Goal: Ask a question

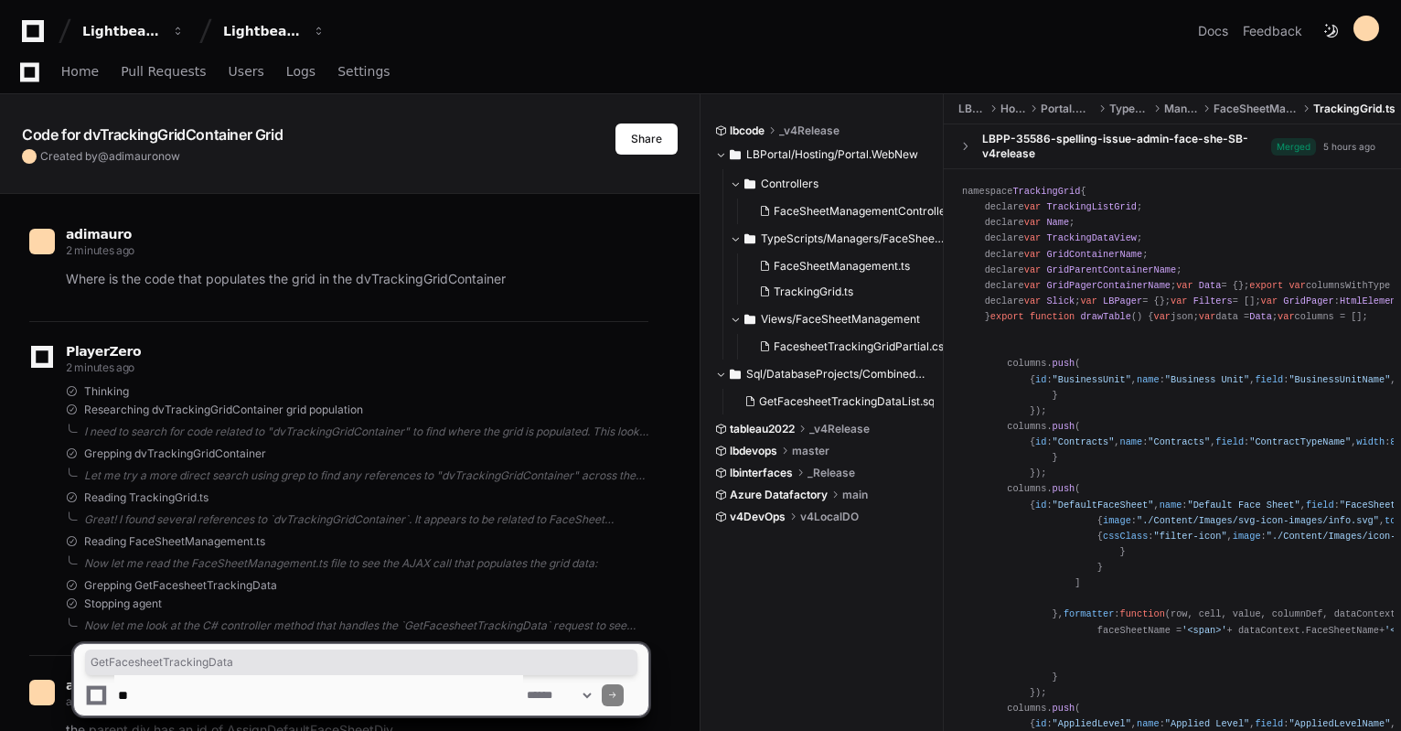
scroll to position [1468, 0]
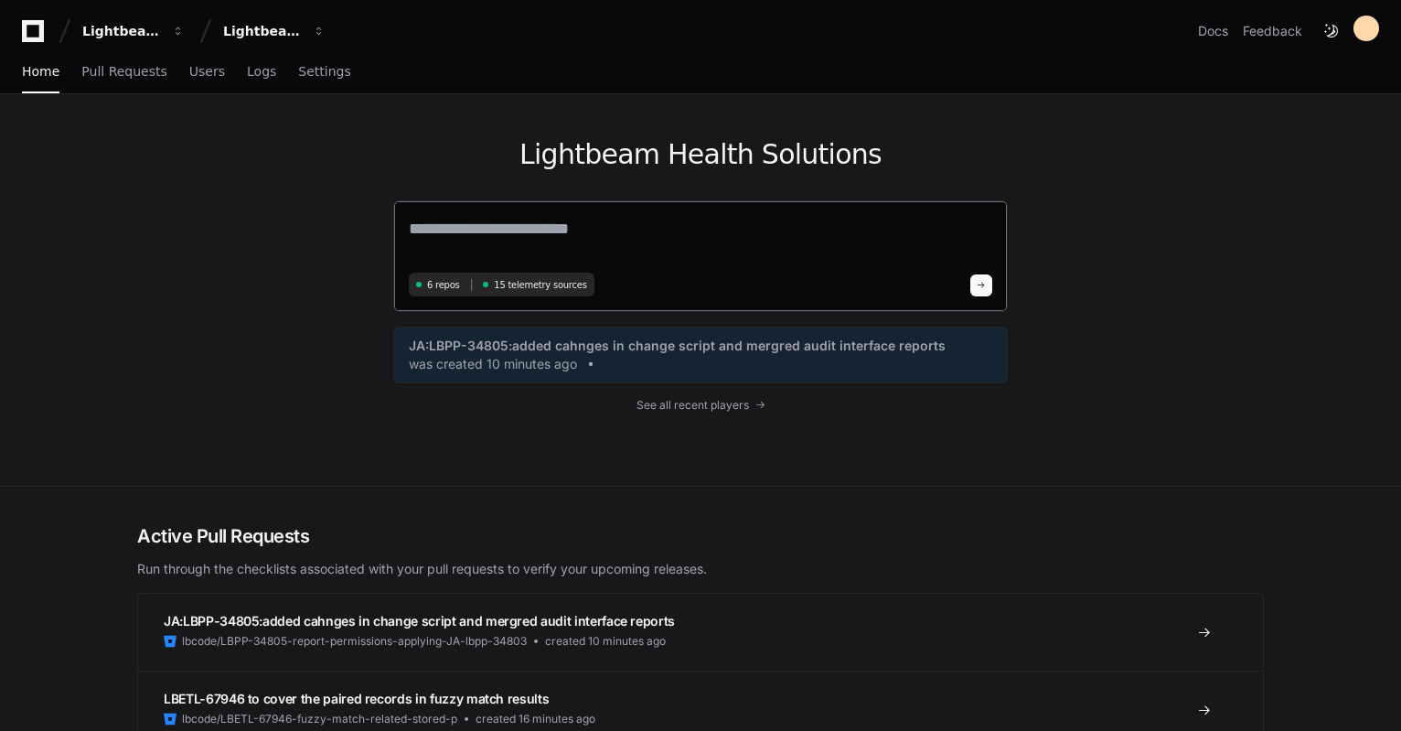
click at [512, 231] on textarea at bounding box center [701, 241] width 584 height 51
paste textarea "**********"
type textarea "**********"
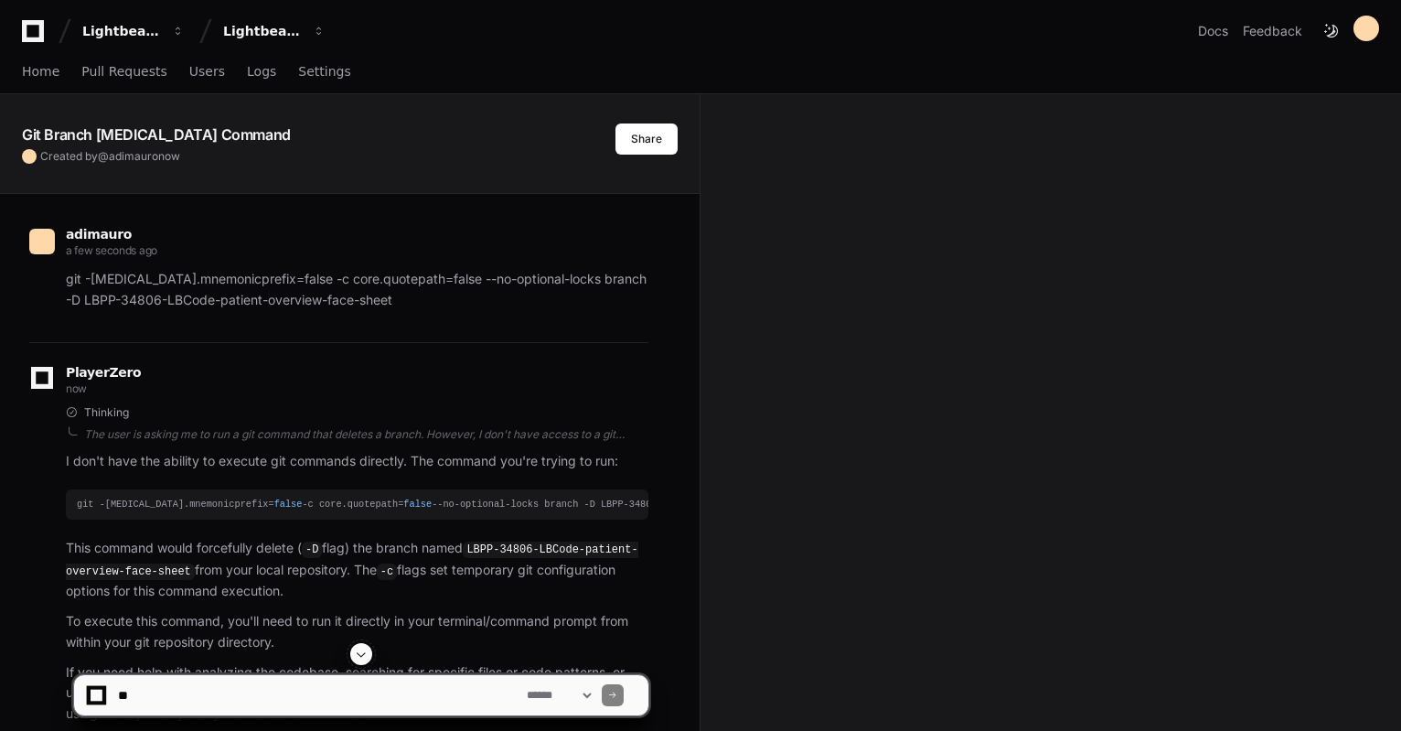
click at [318, 698] on textarea at bounding box center [318, 695] width 409 height 40
type textarea "*"
type textarea "**********"
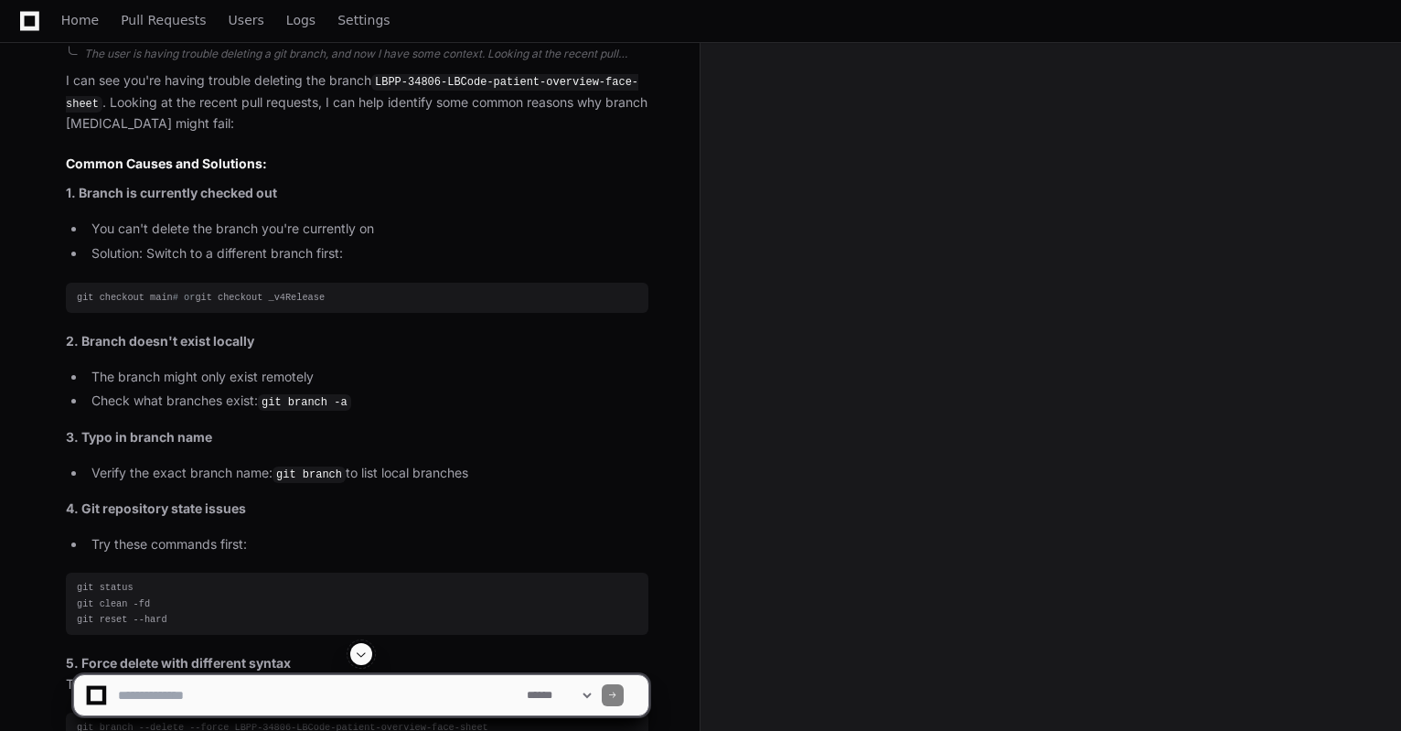
scroll to position [1352, 0]
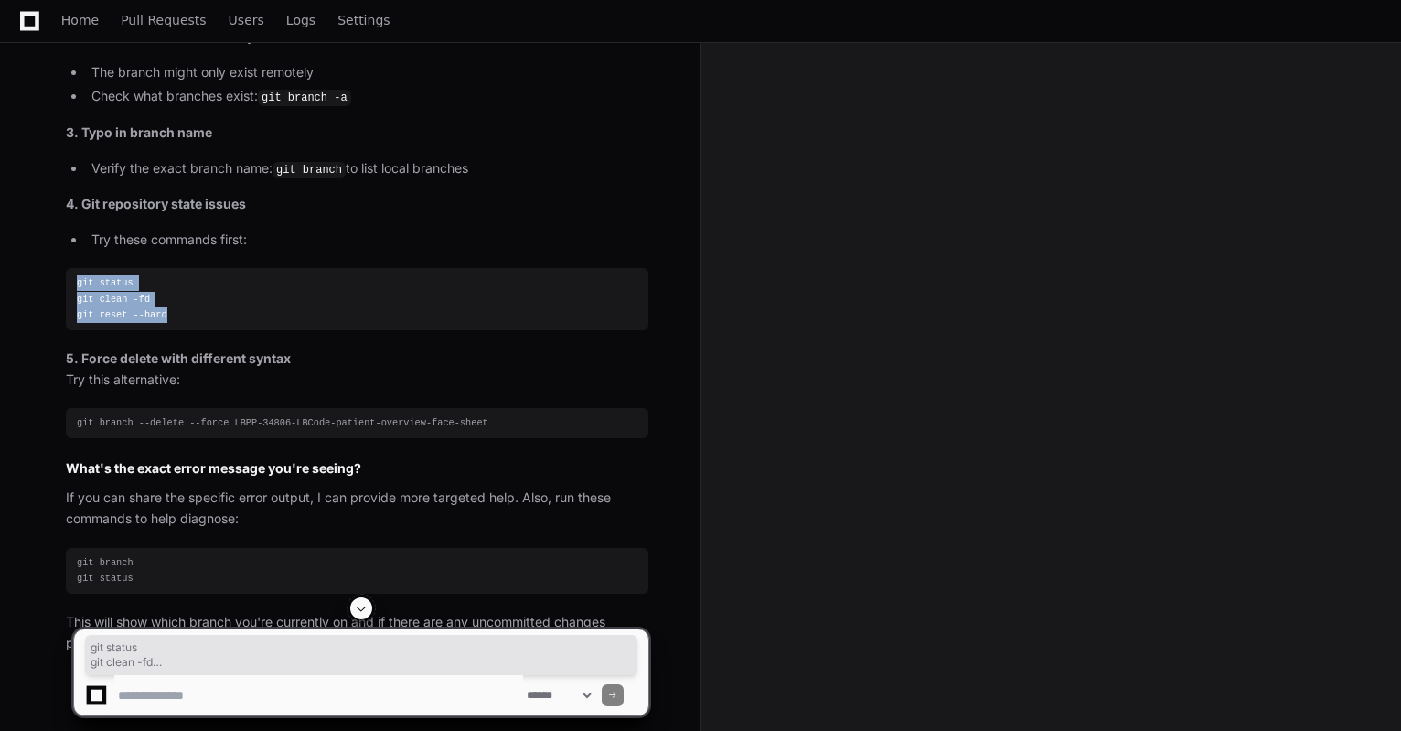
drag, startPoint x: 144, startPoint y: 333, endPoint x: 78, endPoint y: 309, distance: 70.0
click at [78, 309] on pre "git status git clean -fd git reset --hard" at bounding box center [357, 298] width 583 height 61
copy div "git status git clean -fd git reset --hard"
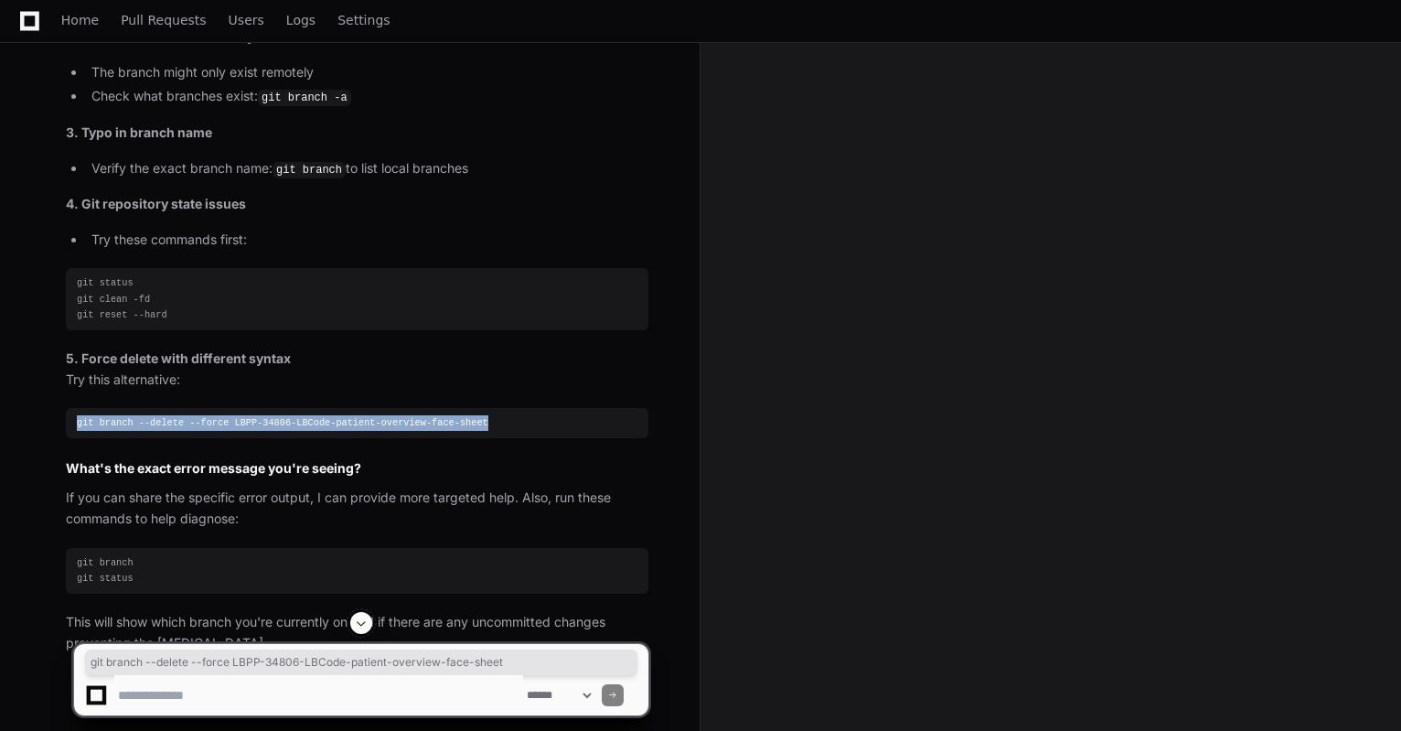
drag, startPoint x: 477, startPoint y: 445, endPoint x: 73, endPoint y: 448, distance: 403.4
click at [73, 438] on pre "git branch --delete --force LBPP-34806-LBCode-patient-overview-face-sheet" at bounding box center [357, 423] width 583 height 30
copy div "git branch --delete --force LBPP-34806-LBCode-patient-overview-face-sheet"
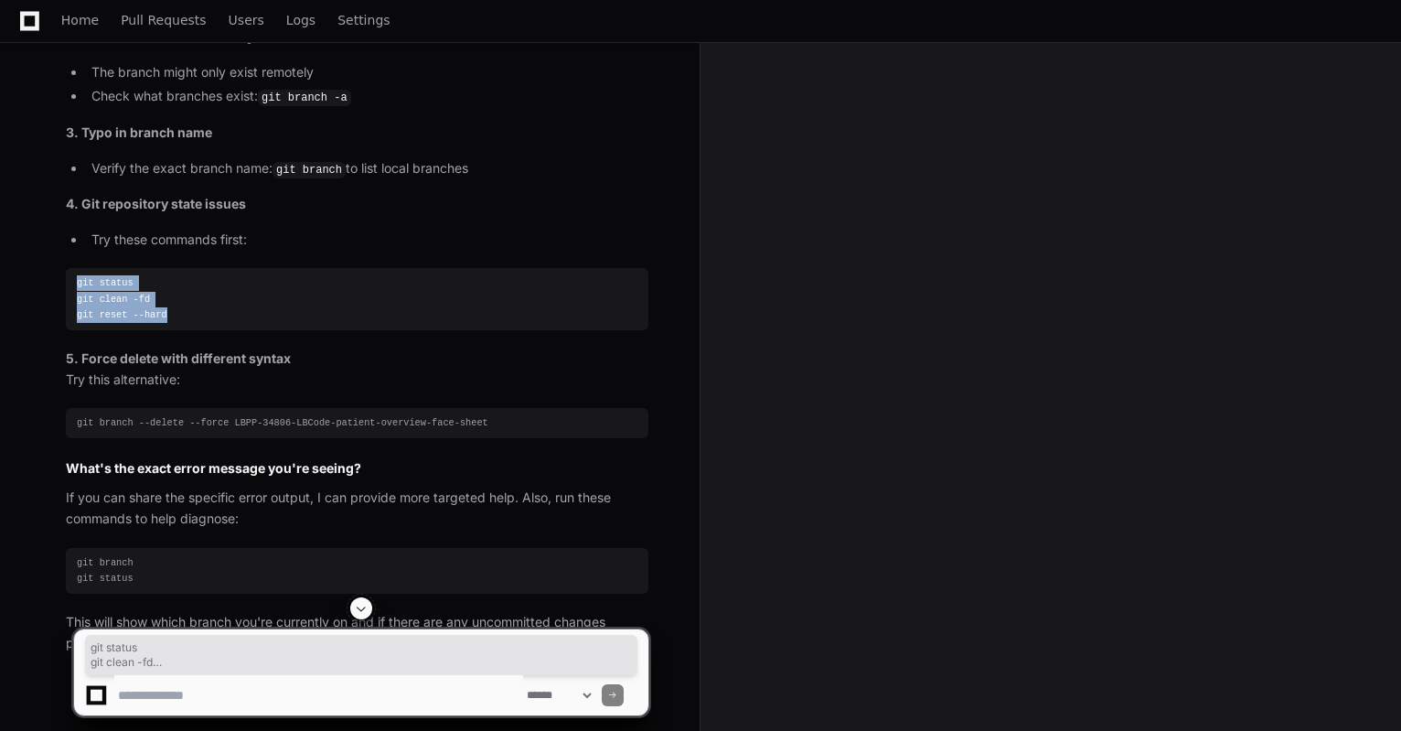
drag, startPoint x: 154, startPoint y: 328, endPoint x: 72, endPoint y: 306, distance: 84.3
click at [72, 306] on pre "git status git clean -fd git reset --hard" at bounding box center [357, 298] width 583 height 61
copy div "git status git clean -fd git reset --hard"
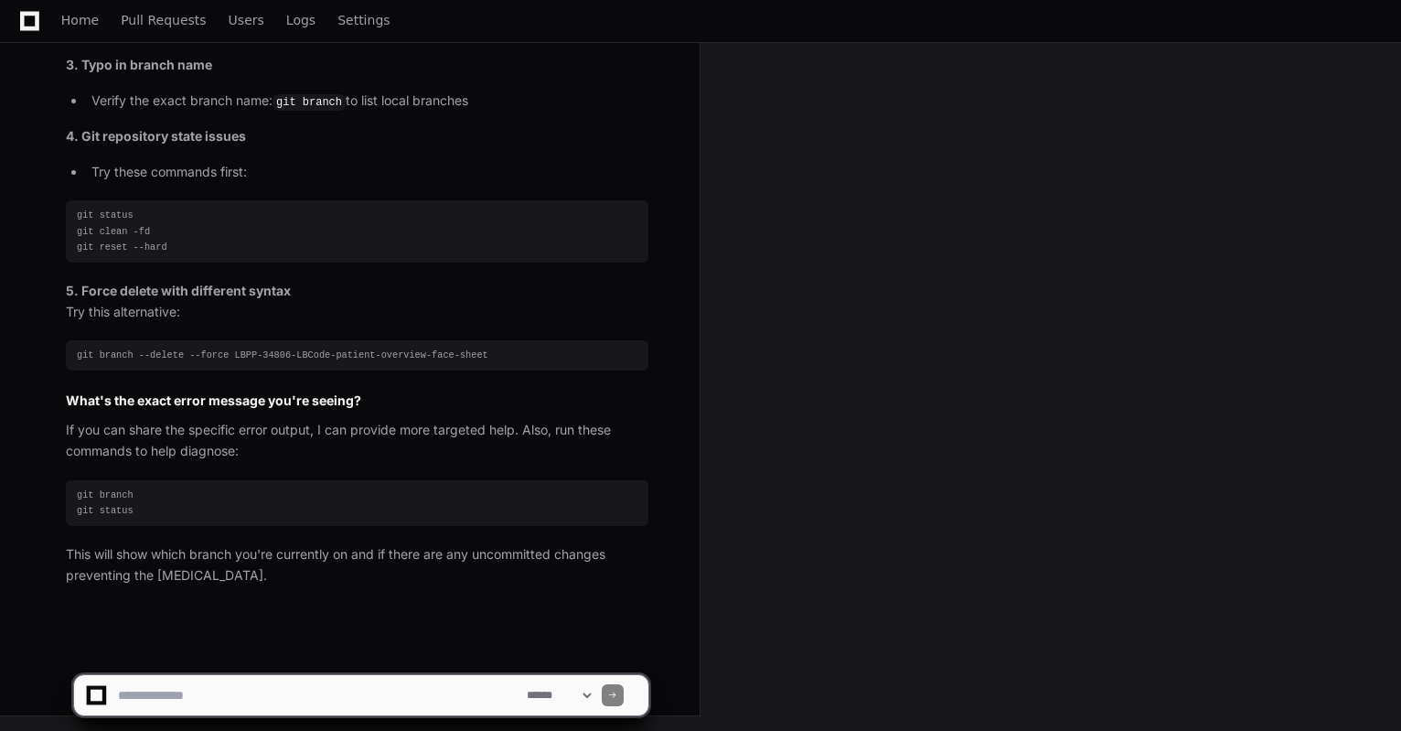
click at [190, 708] on textarea at bounding box center [318, 695] width 409 height 40
paste textarea "**********"
type textarea "**********"
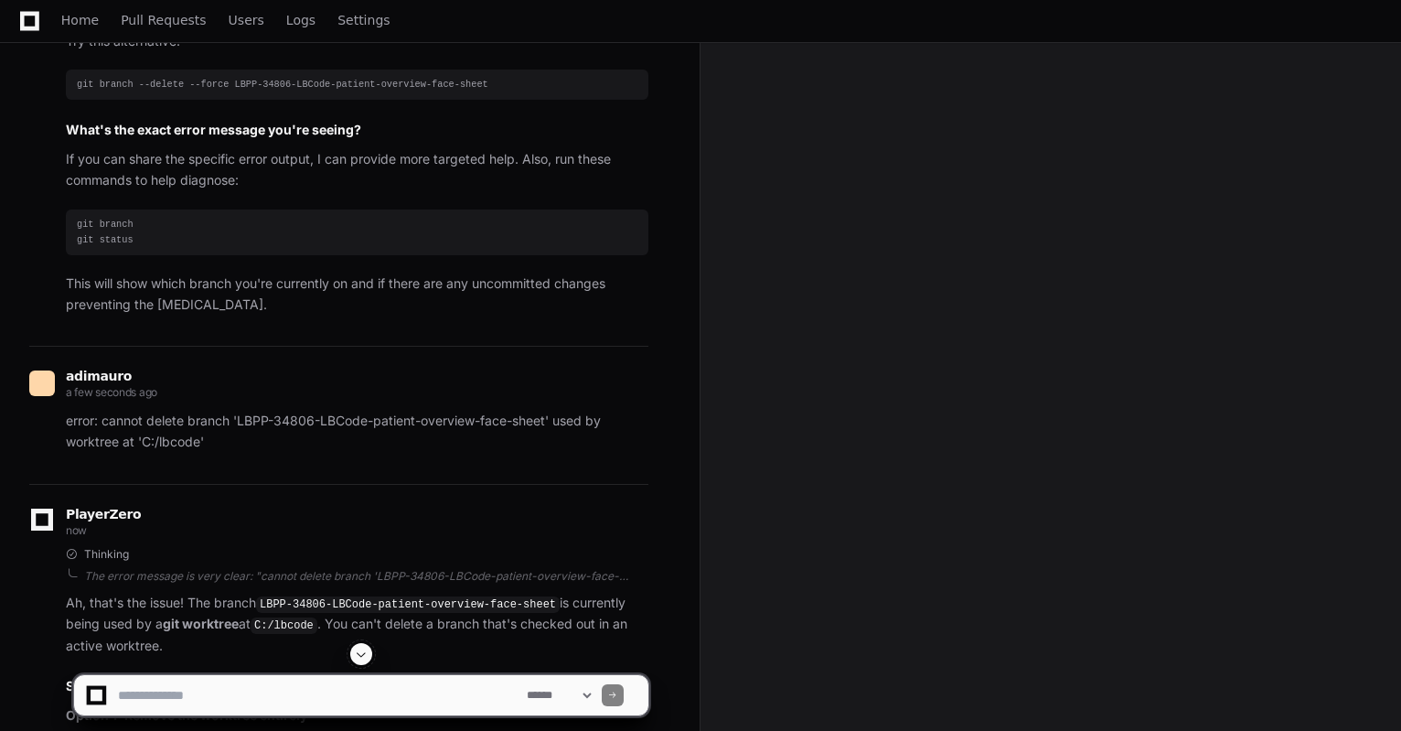
scroll to position [1995, 0]
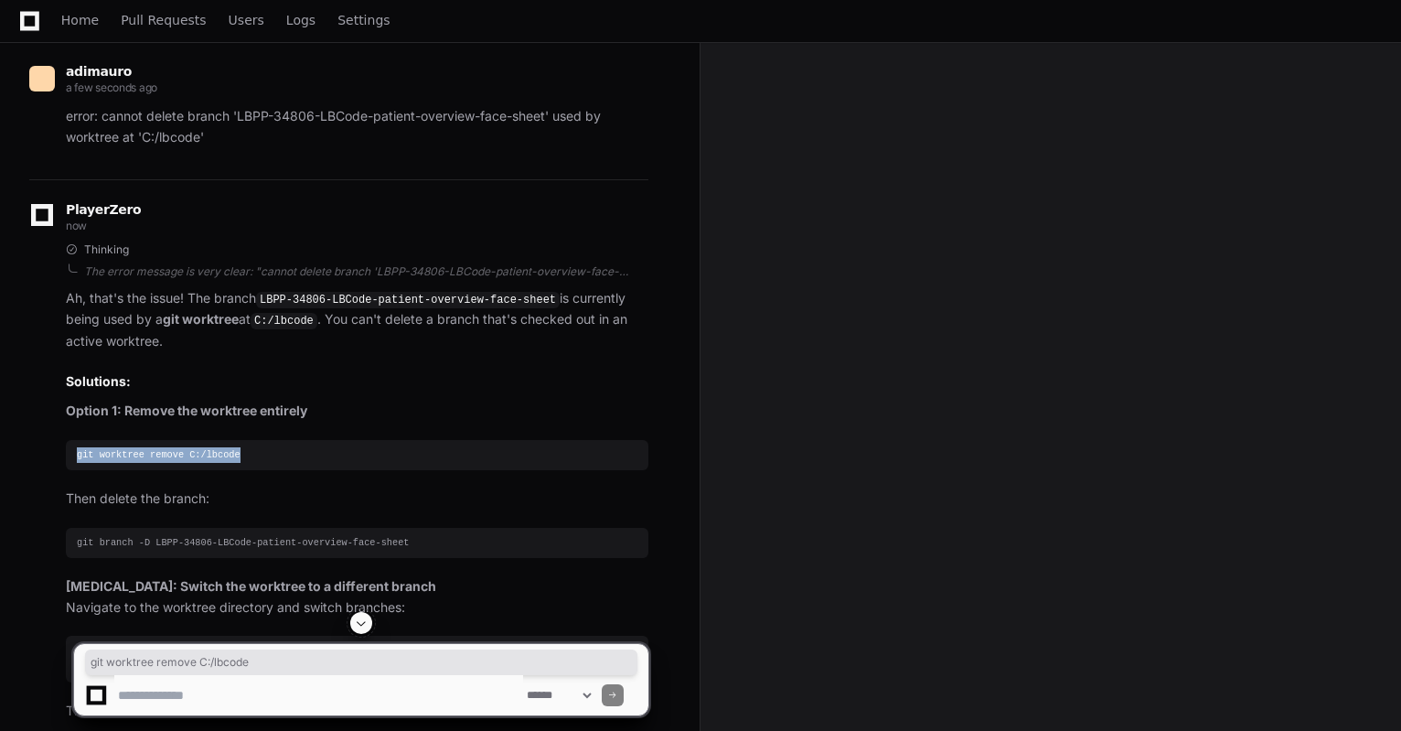
drag, startPoint x: 242, startPoint y: 479, endPoint x: 55, endPoint y: 489, distance: 187.8
click at [55, 489] on div "Thinking The error message is very clear: "cannot delete branch 'LBPP-34806-LBC…" at bounding box center [338, 697] width 619 height 910
copy div "git worktree remove C:/lbcode"
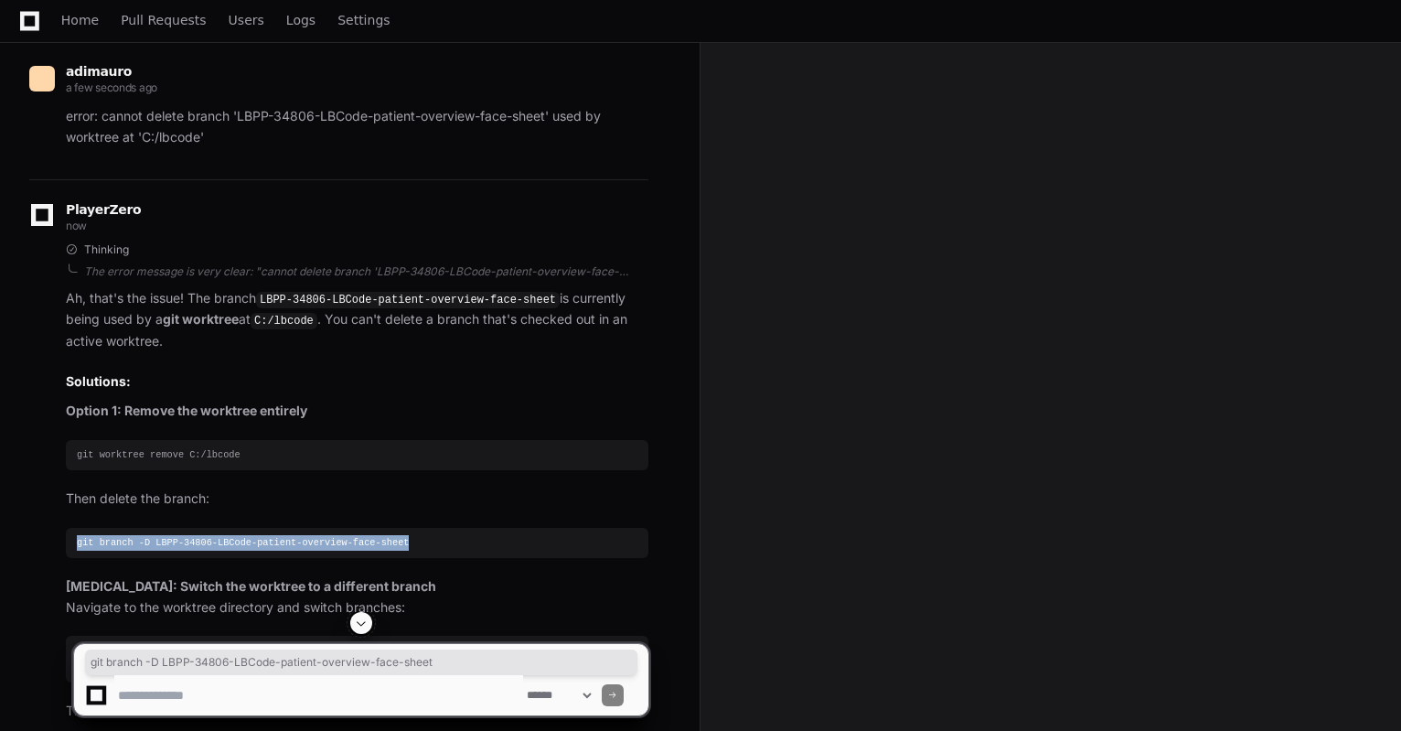
drag, startPoint x: 429, startPoint y: 571, endPoint x: 25, endPoint y: 568, distance: 404.3
copy div "git branch -D LBPP-34806-LBCode-patient-overview-face-sheet"
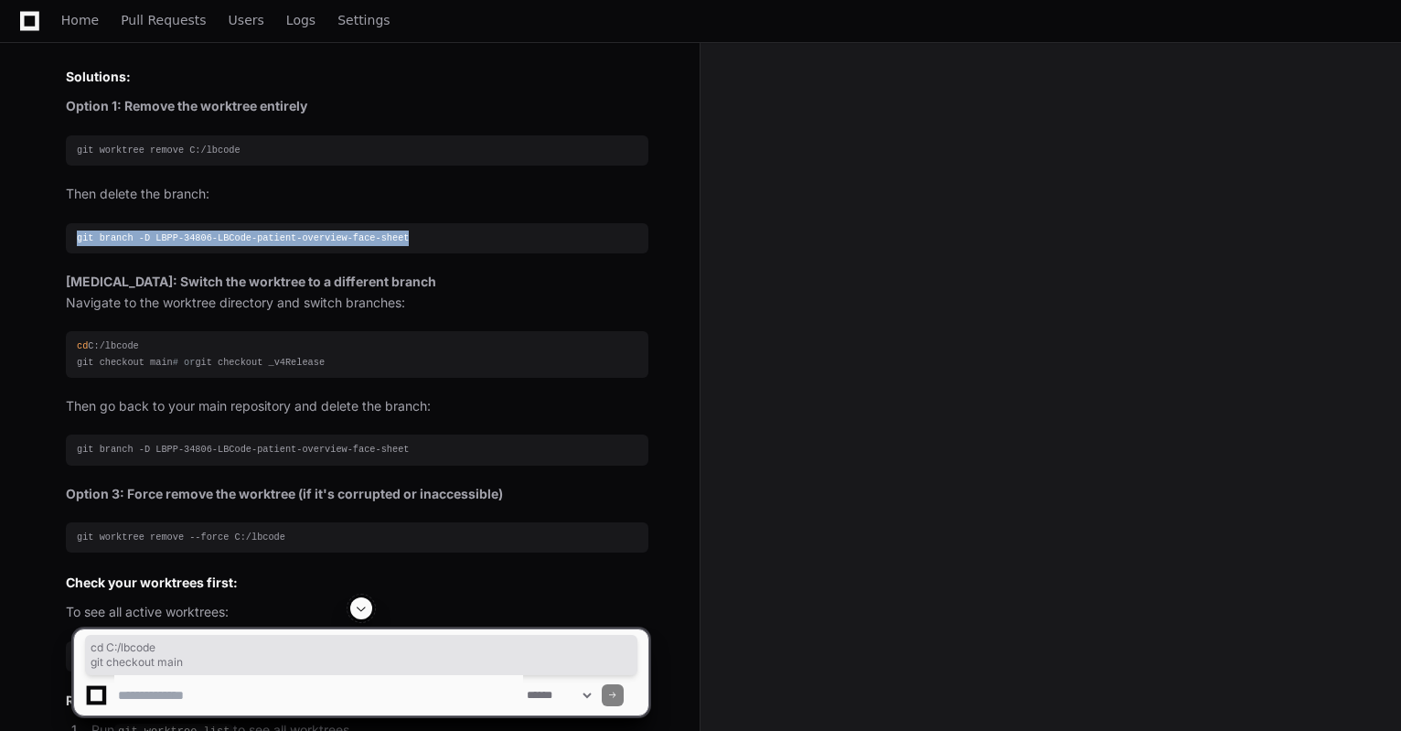
drag, startPoint x: 169, startPoint y: 387, endPoint x: 60, endPoint y: 372, distance: 109.8
click at [60, 372] on div "Thinking The error message is very clear: "cannot delete branch 'LBPP-34806-LBC…" at bounding box center [338, 393] width 619 height 910
click at [236, 370] on div "cd C:/lbcode git checkout main # or git checkout _v4Release" at bounding box center [357, 353] width 561 height 31
drag, startPoint x: 179, startPoint y: 390, endPoint x: 55, endPoint y: 369, distance: 126.2
click at [55, 369] on div "Thinking The error message is very clear: "cannot delete branch 'LBPP-34806-LBC…" at bounding box center [338, 393] width 619 height 910
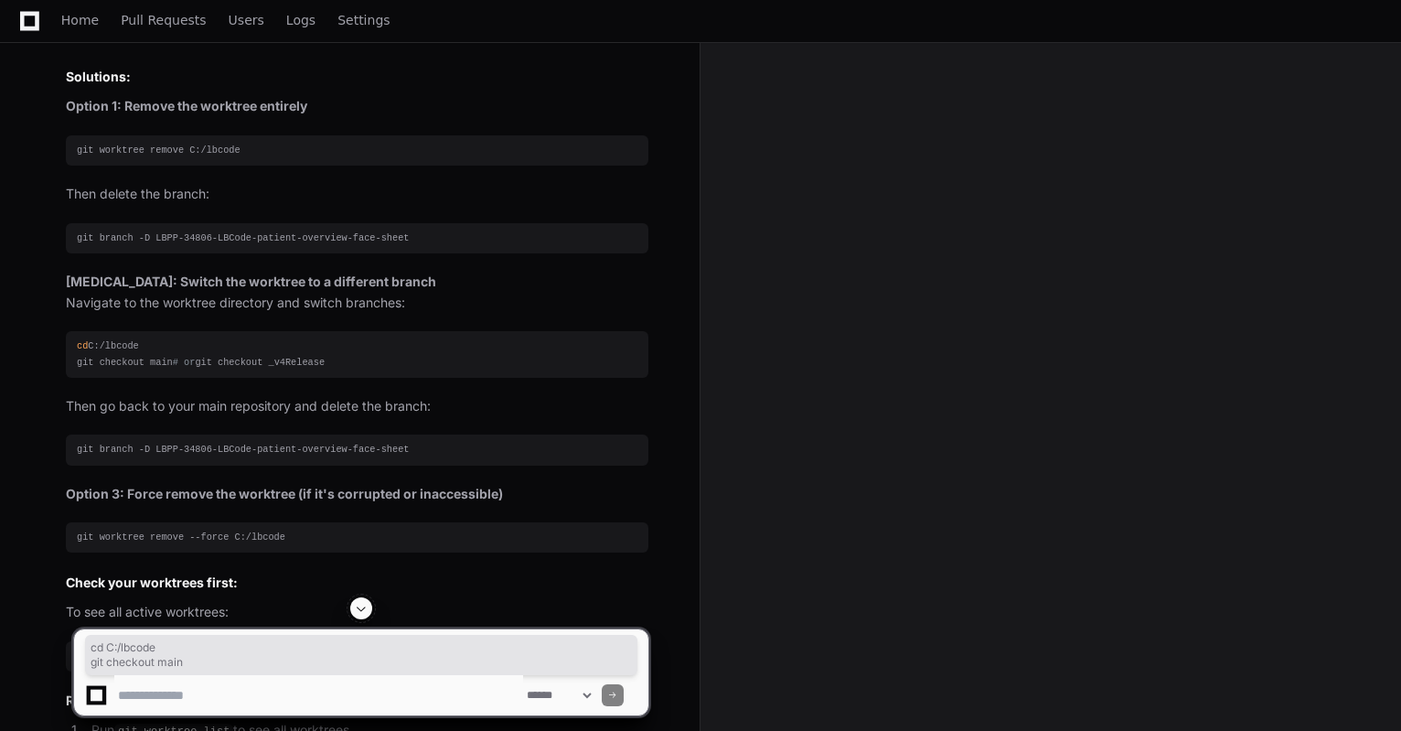
copy div "cd C:/lbcode git checkout main"
click at [154, 366] on div "cd C:/lbcode git checkout main # or git checkout _v4Release" at bounding box center [357, 353] width 561 height 31
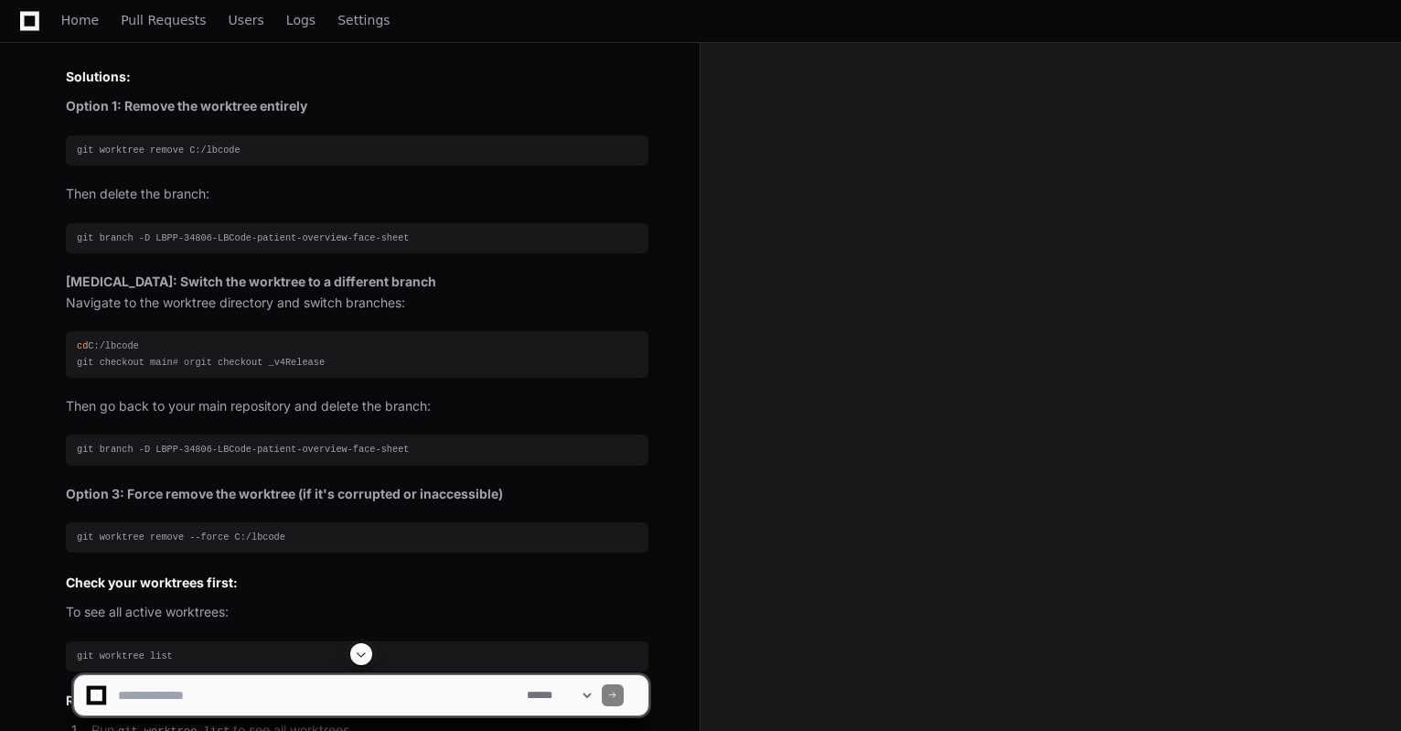
drag, startPoint x: 183, startPoint y: 389, endPoint x: 58, endPoint y: 395, distance: 125.5
click at [58, 395] on div "Thinking The error message is very clear: "cannot delete branch 'LBPP-34806-LBC…" at bounding box center [338, 393] width 619 height 910
click at [185, 370] on div "cd C:/lbcode git checkout main # or git checkout _v4Release" at bounding box center [357, 353] width 561 height 31
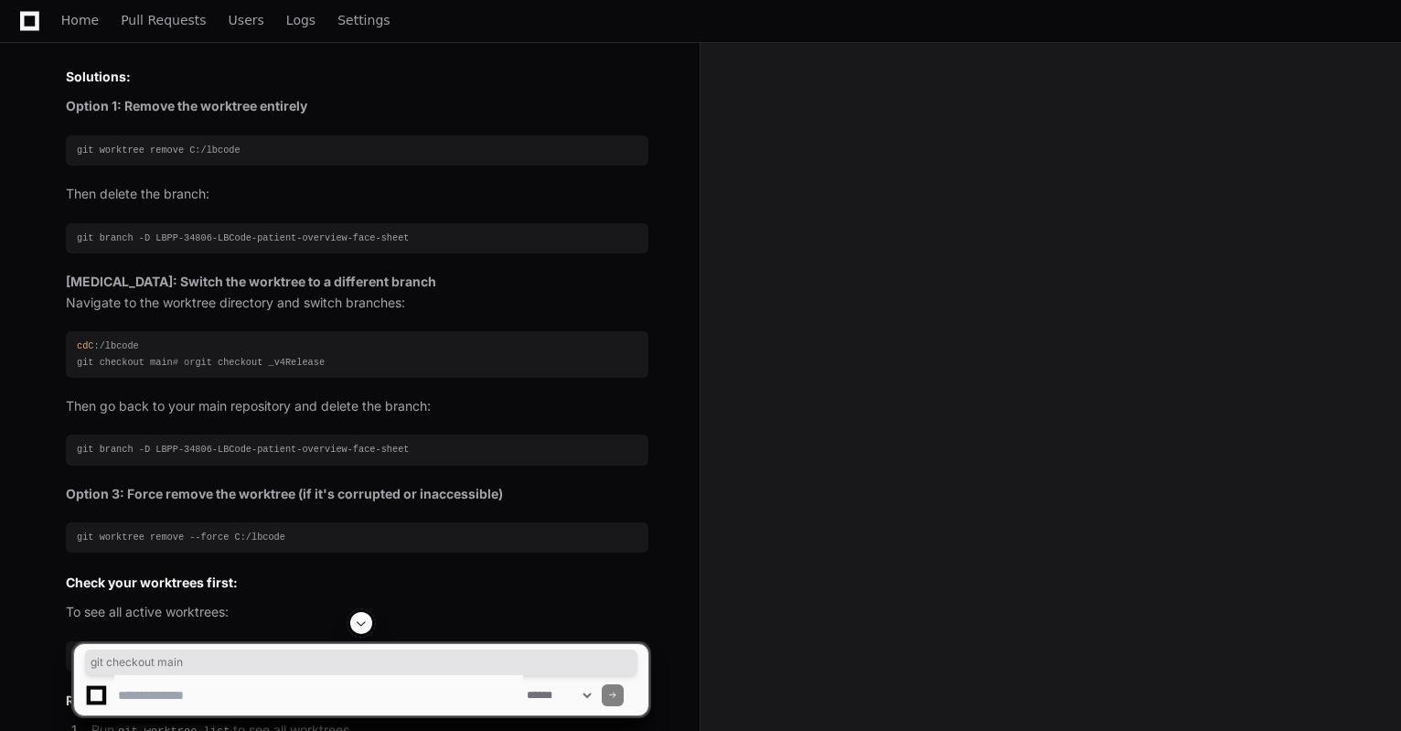
drag, startPoint x: 185, startPoint y: 383, endPoint x: 76, endPoint y: 386, distance: 108.9
click at [76, 377] on pre "cd C:/lbcode git checkout main # or git checkout _v4Release" at bounding box center [357, 354] width 583 height 46
copy div "git checkout main"
drag, startPoint x: 223, startPoint y: 422, endPoint x: 73, endPoint y: 427, distance: 150.1
click at [73, 377] on pre "cd C:/lbcode git checkout main # or git checkout _v4Release" at bounding box center [357, 354] width 583 height 46
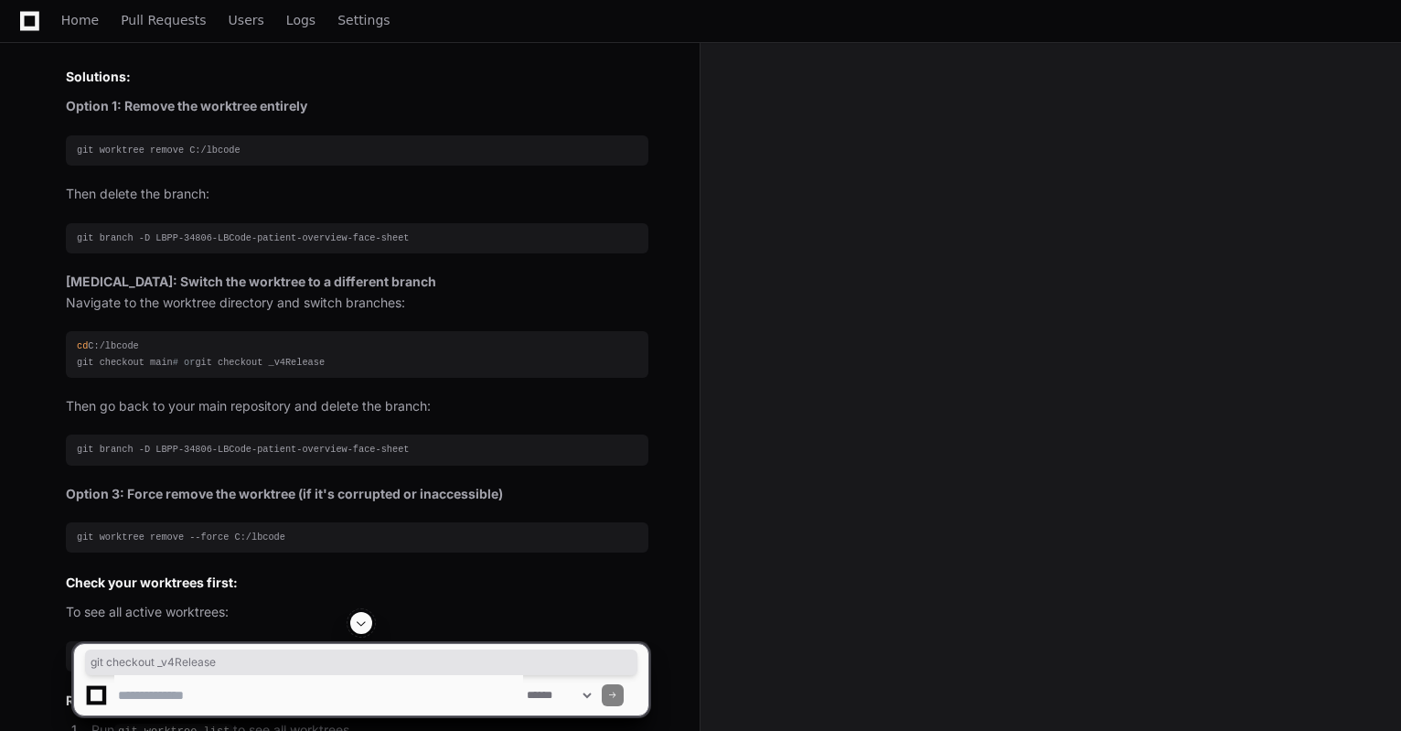
copy div "git checkout _v4Release"
drag, startPoint x: 286, startPoint y: 590, endPoint x: 37, endPoint y: 595, distance: 249.8
click at [37, 595] on div "Thinking The error message is very clear: "cannot delete branch 'LBPP-34806-LBC…" at bounding box center [338, 393] width 619 height 910
copy div "git worktree remove --force C:/lbcode"
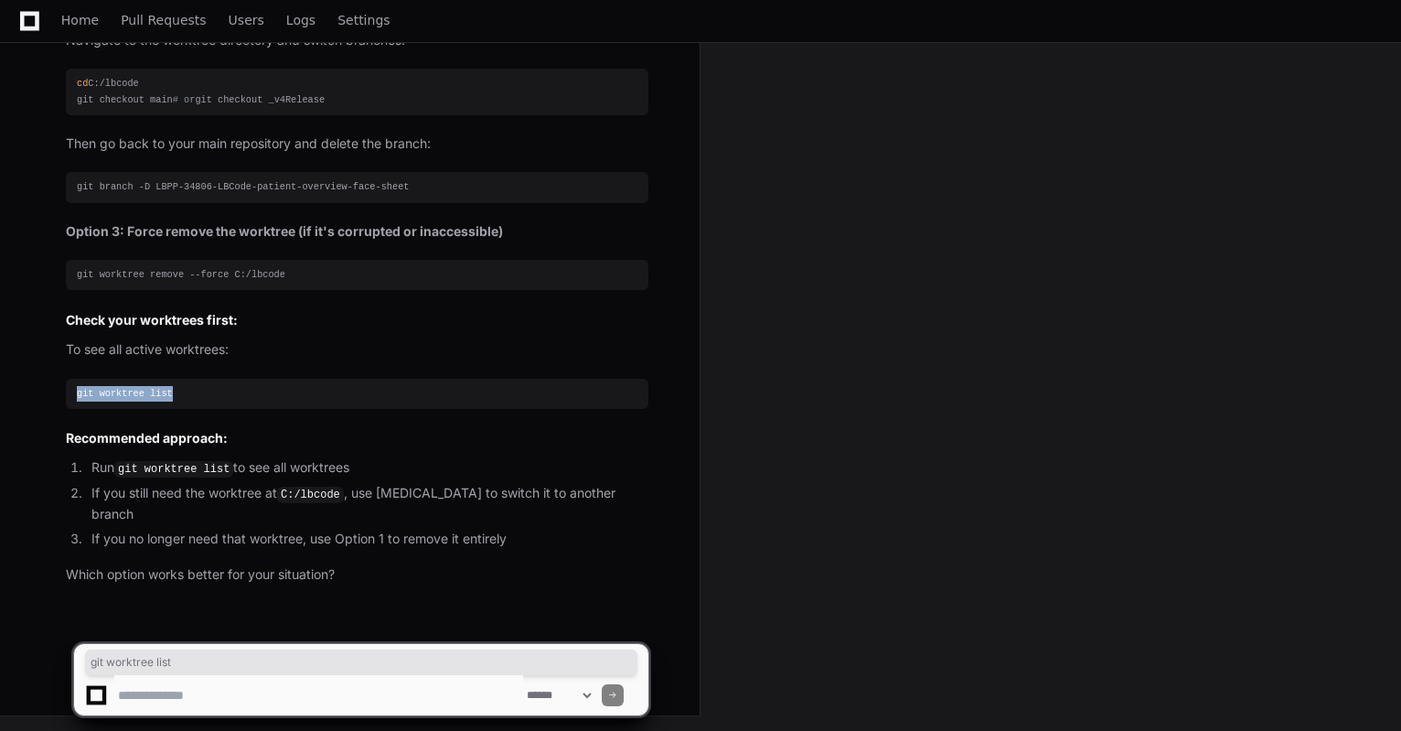
drag, startPoint x: 176, startPoint y: 407, endPoint x: 76, endPoint y: 416, distance: 100.1
click at [76, 409] on pre "git worktree list" at bounding box center [357, 394] width 583 height 30
copy div "git worktree list"
click at [247, 698] on textarea at bounding box center [318, 695] width 409 height 40
drag, startPoint x: 290, startPoint y: 297, endPoint x: 18, endPoint y: 305, distance: 271.8
